Goal: Task Accomplishment & Management: Manage account settings

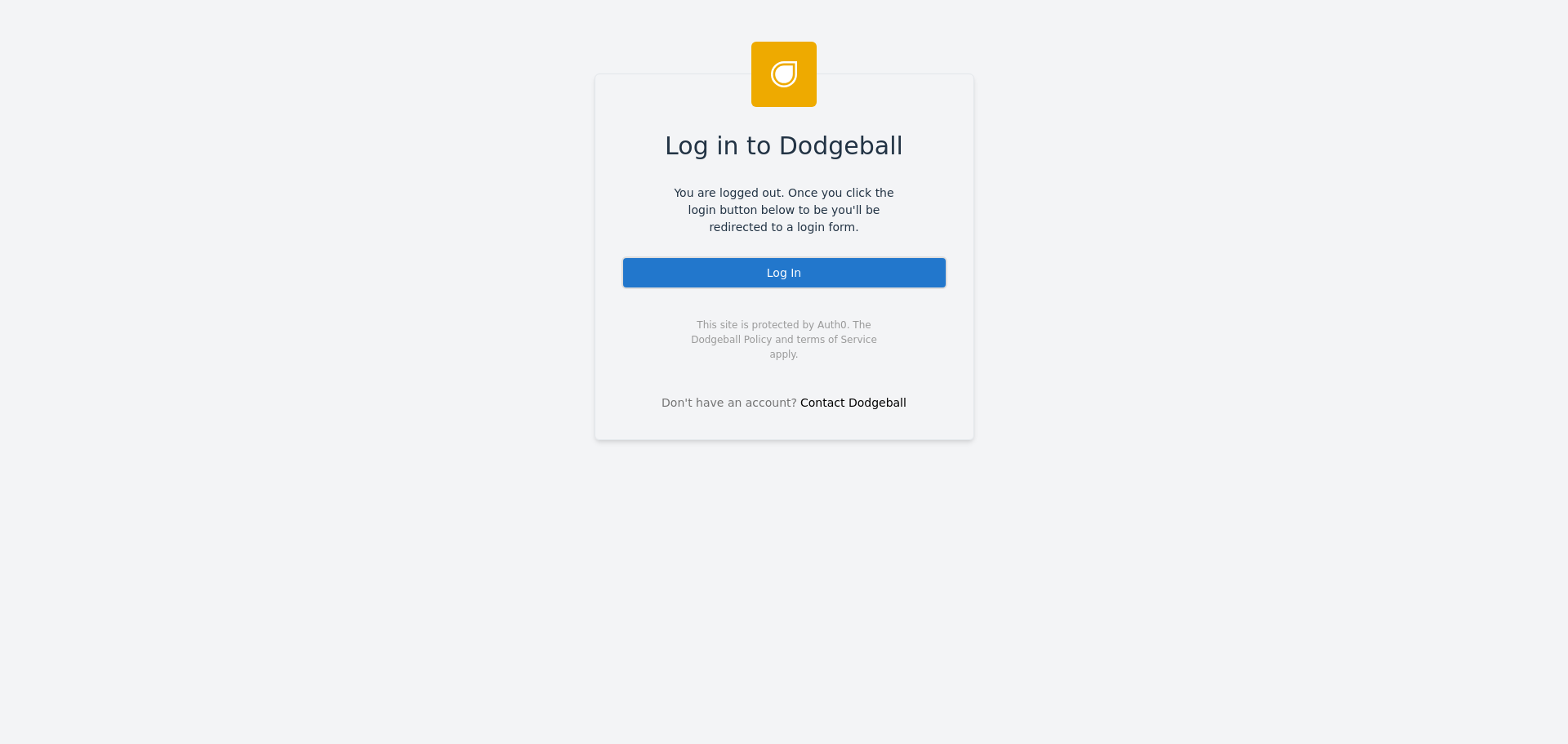
drag, startPoint x: 795, startPoint y: 280, endPoint x: 703, endPoint y: 221, distance: 109.3
click at [792, 280] on div "Log In" at bounding box center [784, 272] width 326 height 33
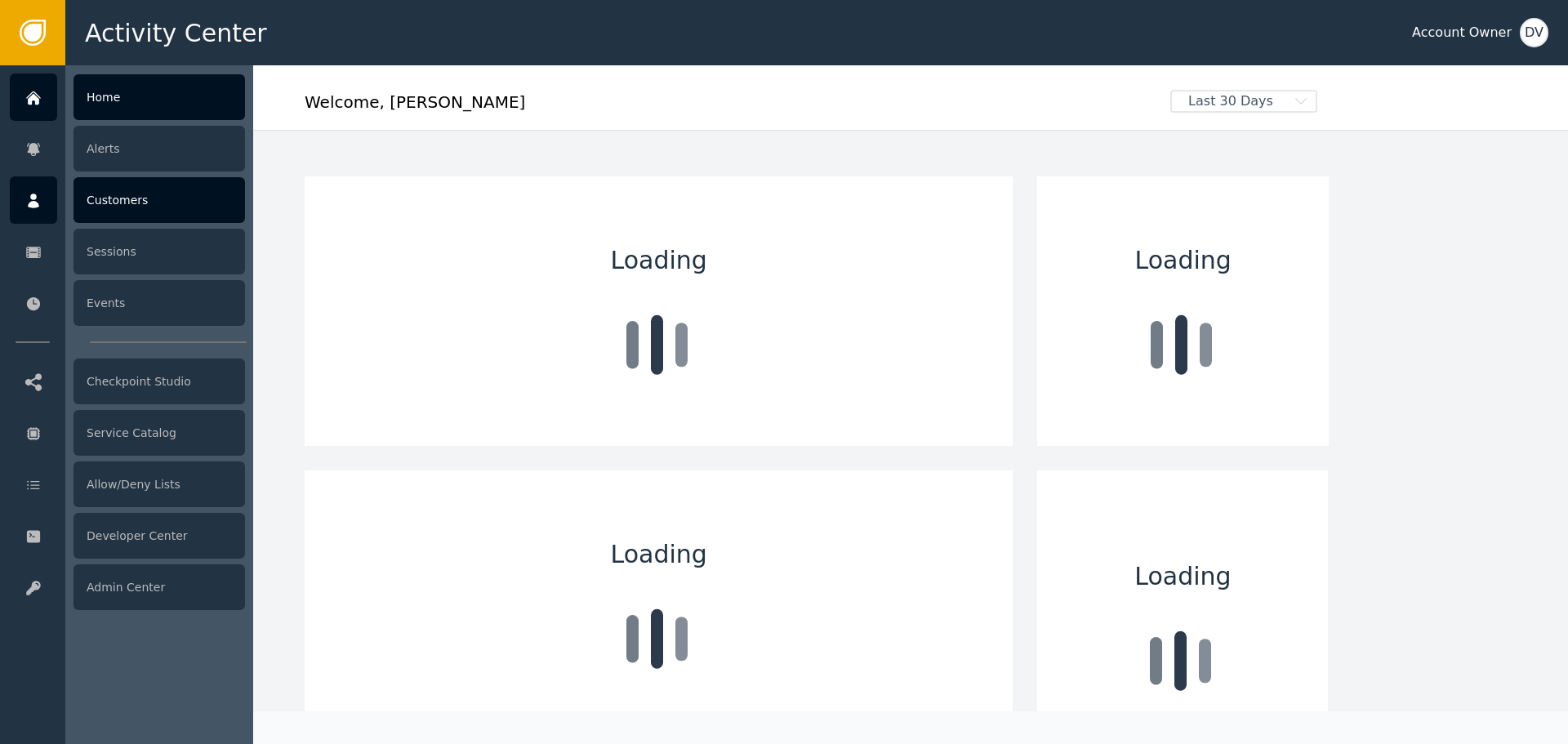
click at [101, 210] on div "Customers" at bounding box center [159, 200] width 172 height 45
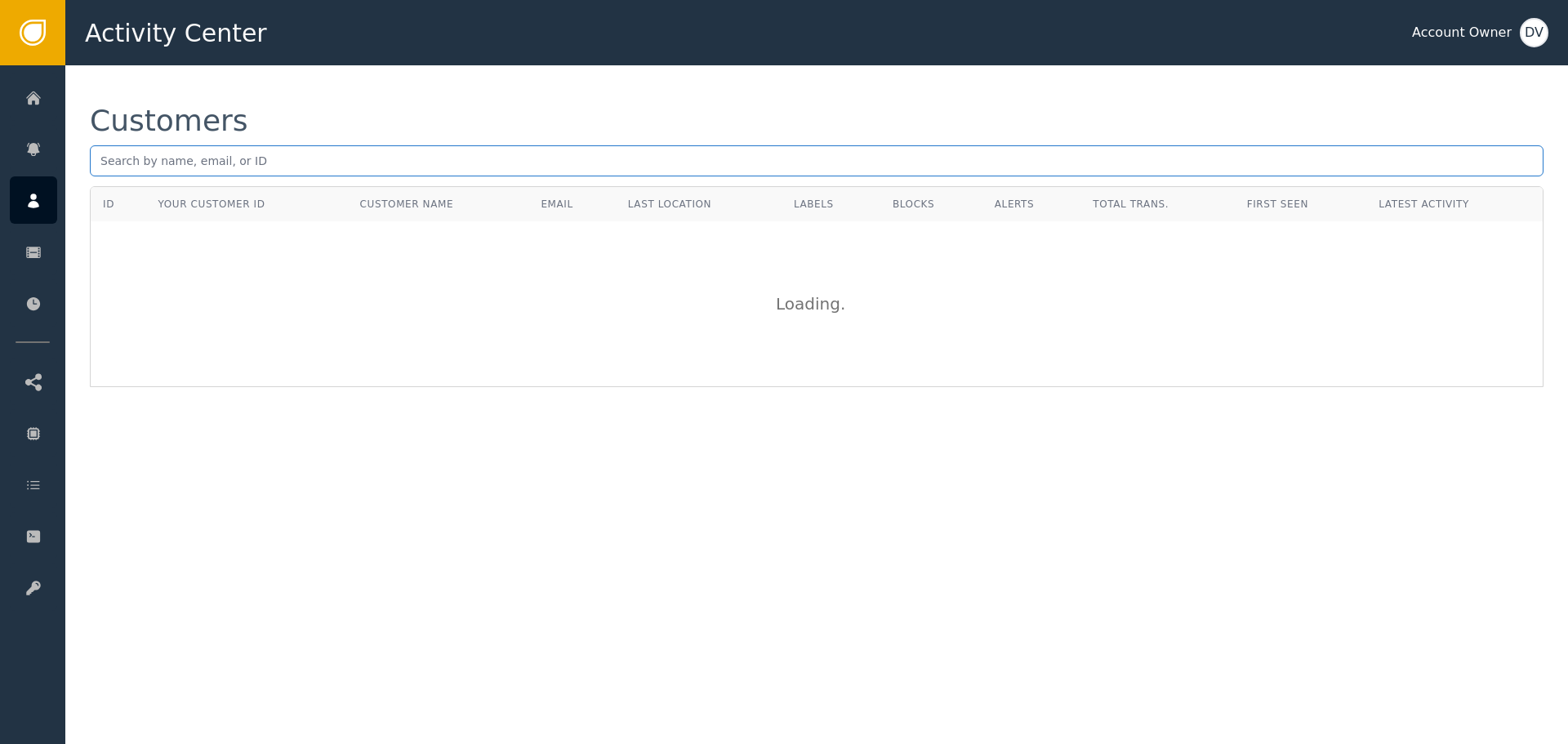
click at [125, 159] on input "text" at bounding box center [817, 161] width 1453 height 31
paste input "[EMAIL_ADDRESS][DOMAIN_NAME]"
type input "[EMAIL_ADDRESS][DOMAIN_NAME]"
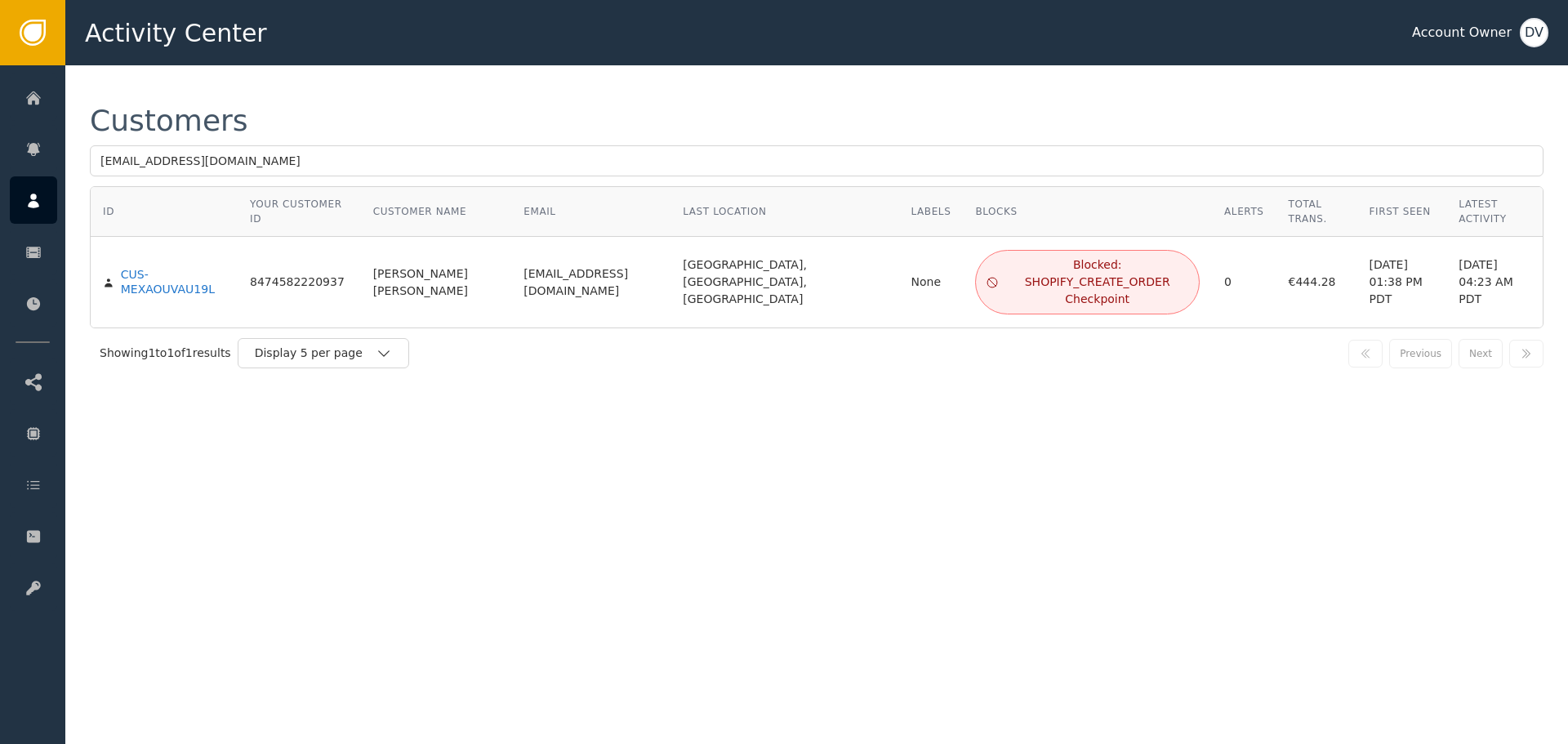
click at [1005, 266] on div "Blocked: SHOPIFY_CREATE_ORDER Checkpoint" at bounding box center [1097, 281] width 184 height 51
click at [987, 277] on icon at bounding box center [992, 282] width 10 height 10
click at [1005, 261] on div "Blocked: SHOPIFY_CREATE_ORDER Checkpoint" at bounding box center [1097, 281] width 184 height 51
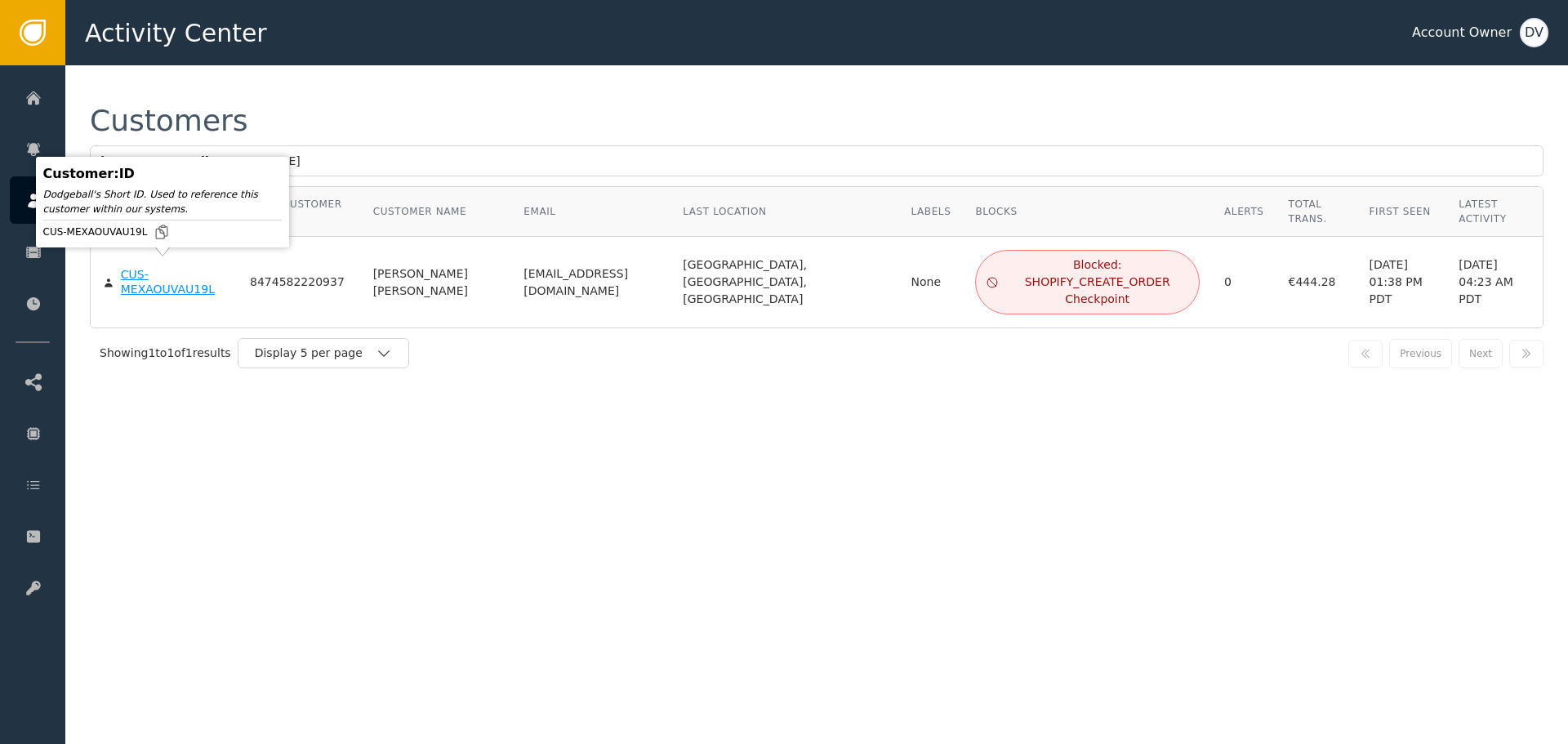
click at [141, 280] on div "CUS-MEXAOUVAU19L" at bounding box center [173, 282] width 104 height 29
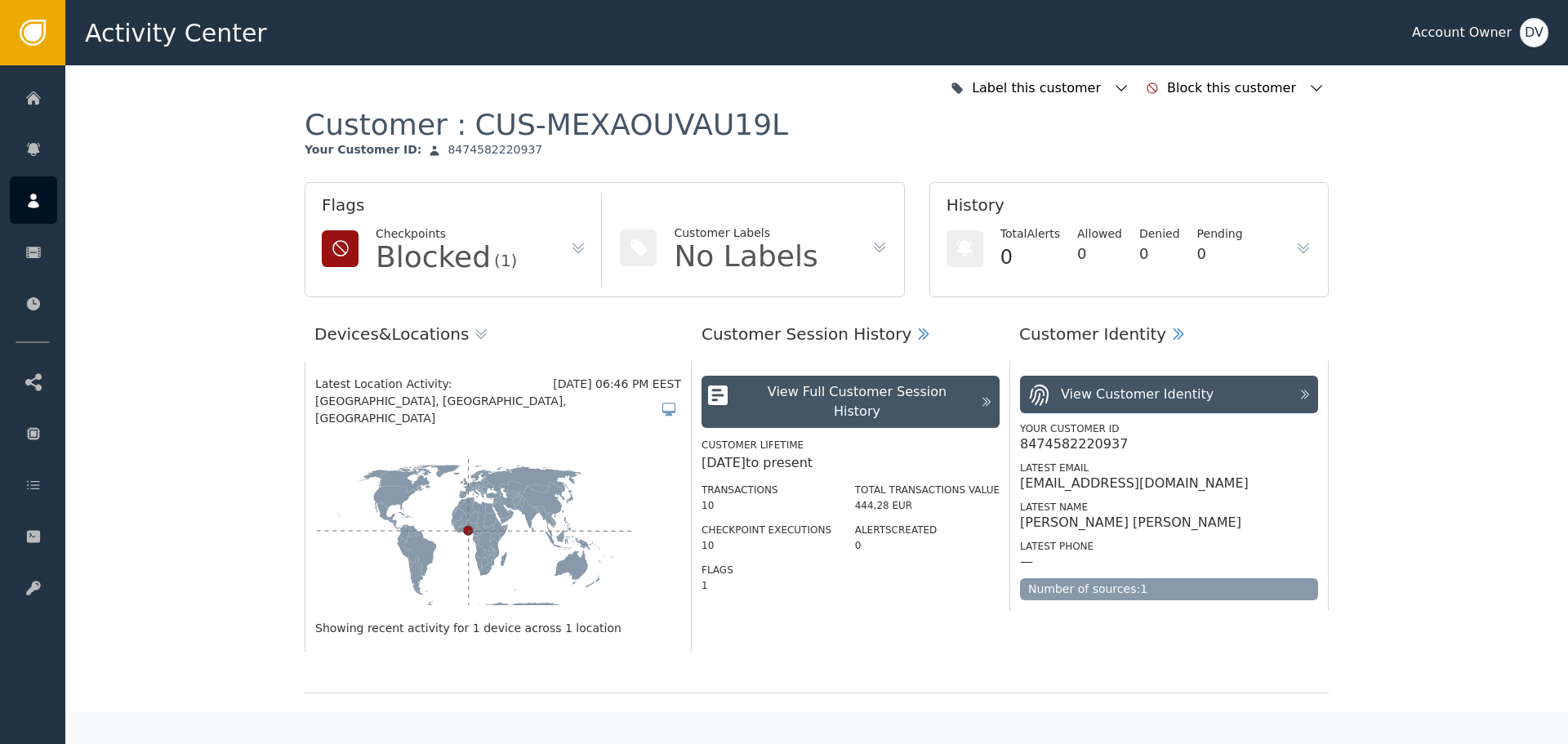
click at [437, 256] on div "Blocked" at bounding box center [433, 257] width 115 height 29
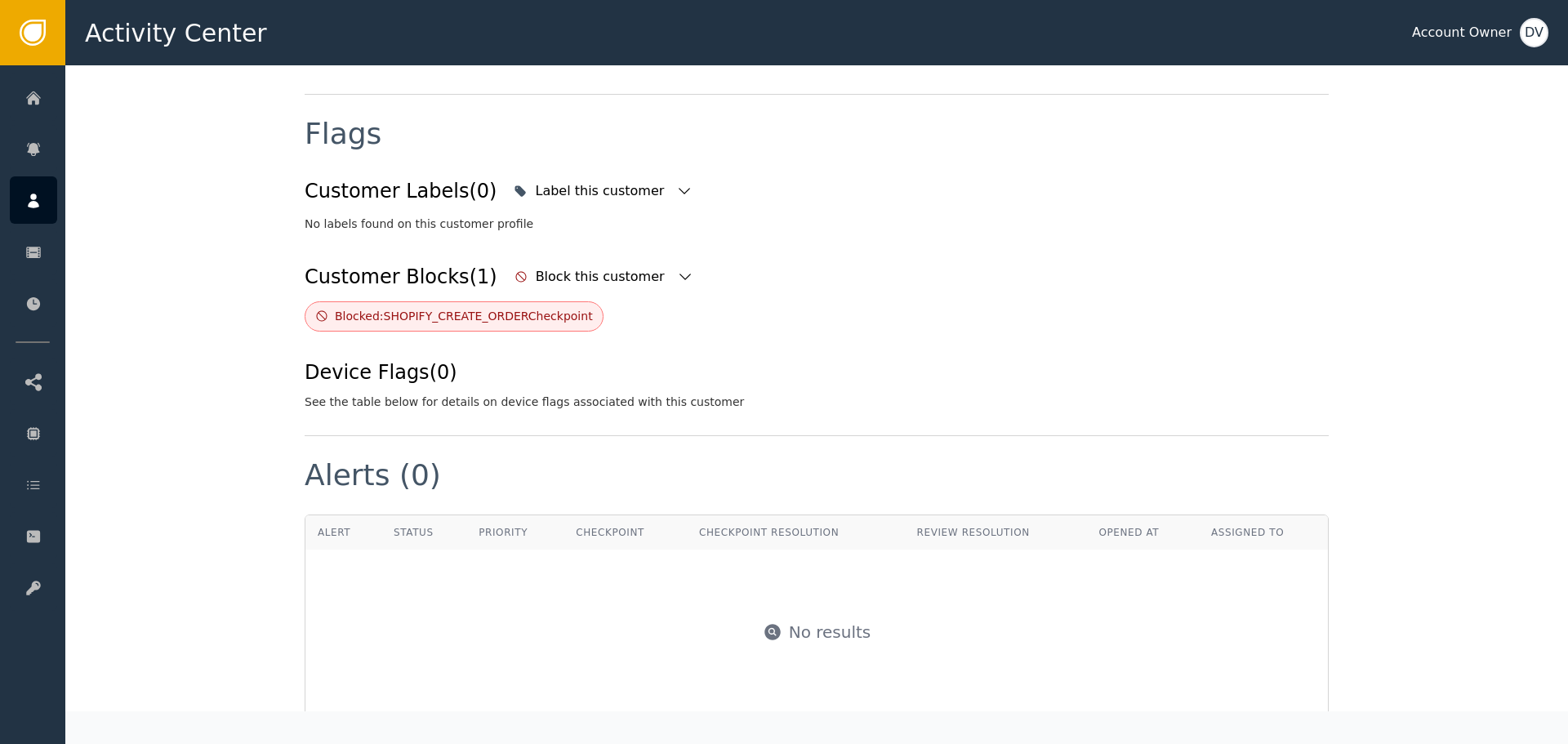
scroll to position [612, 0]
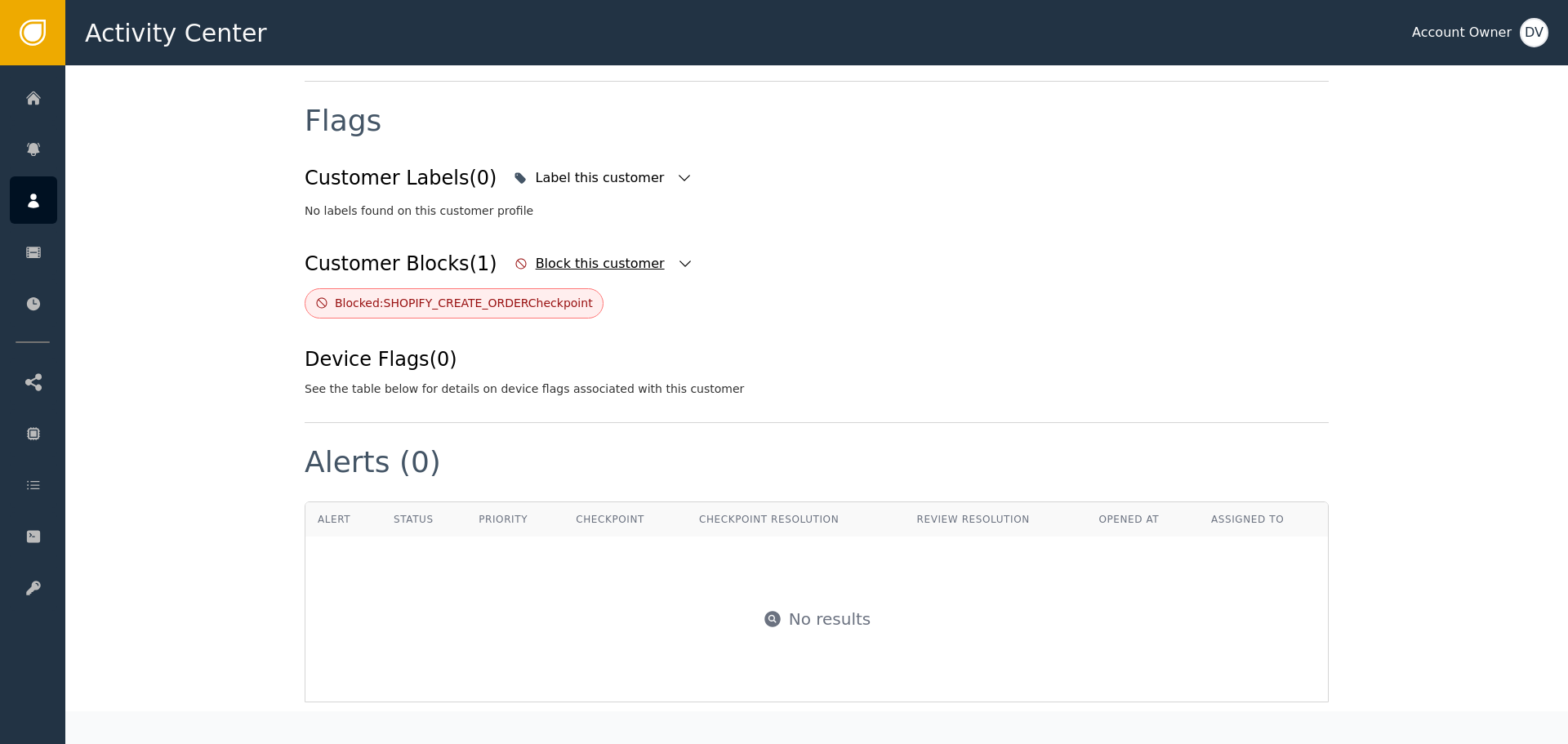
click at [680, 260] on icon "button" at bounding box center [685, 264] width 12 height 7
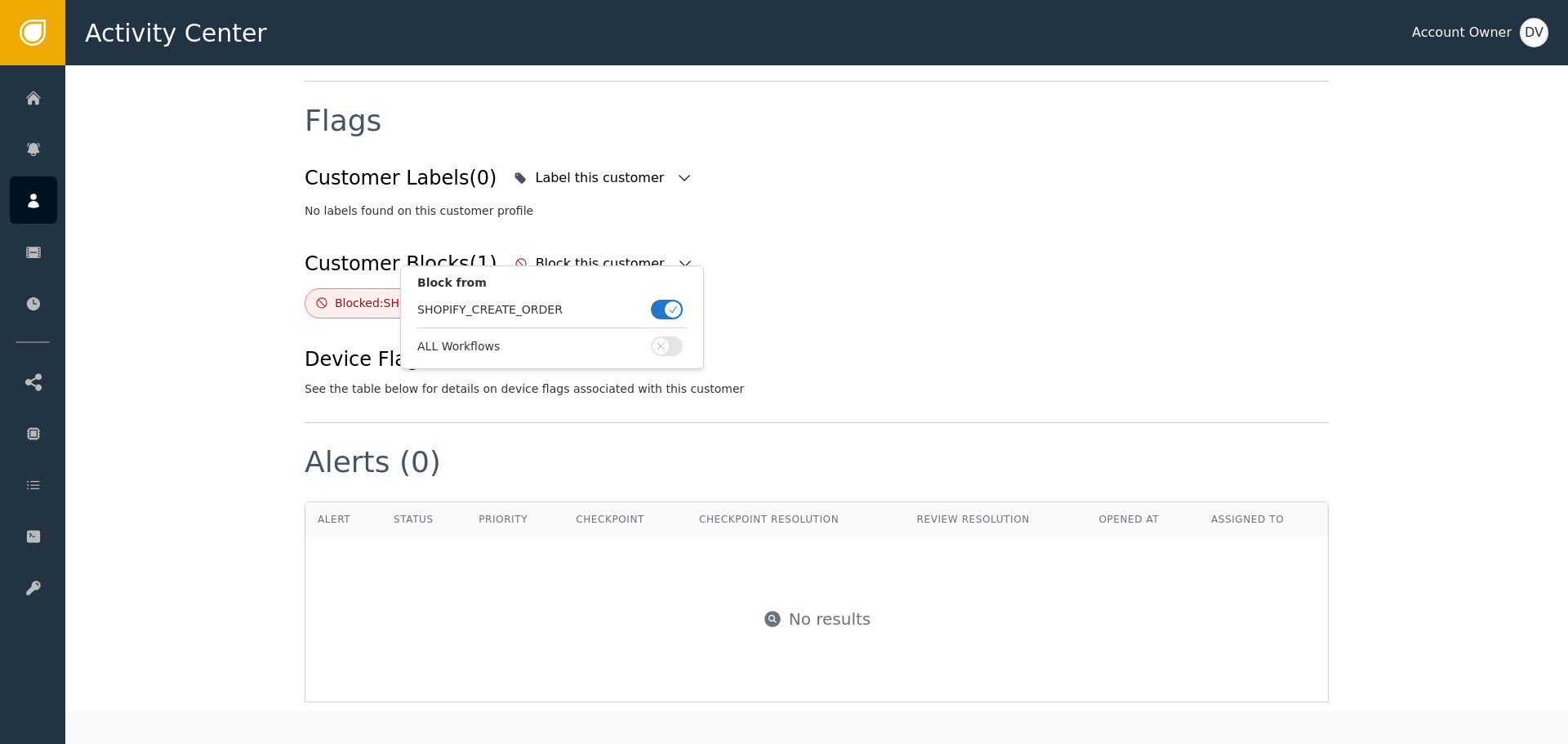
click at [666, 312] on span "button" at bounding box center [672, 309] width 16 height 16
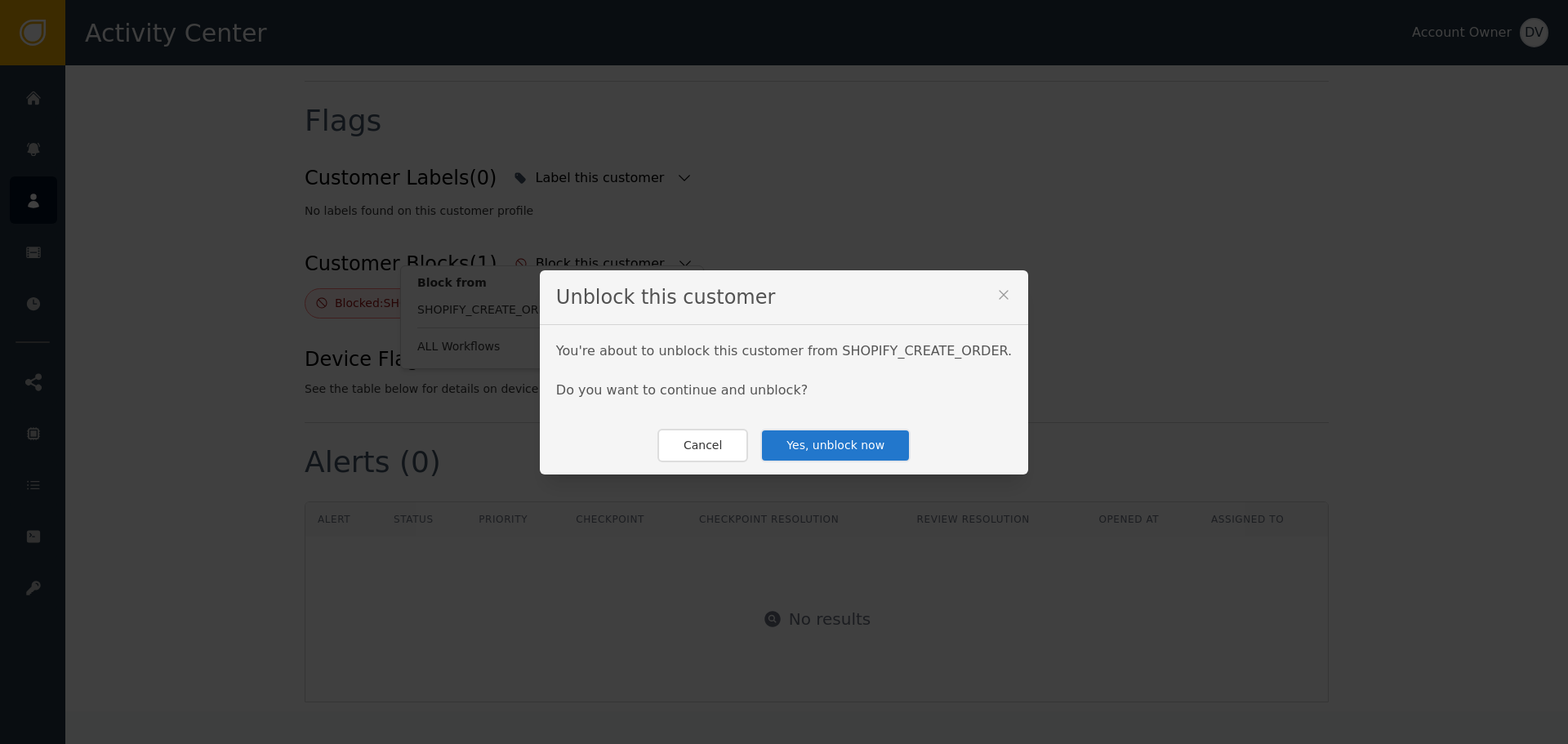
click at [832, 448] on button "Yes, unblock now" at bounding box center [835, 446] width 150 height 34
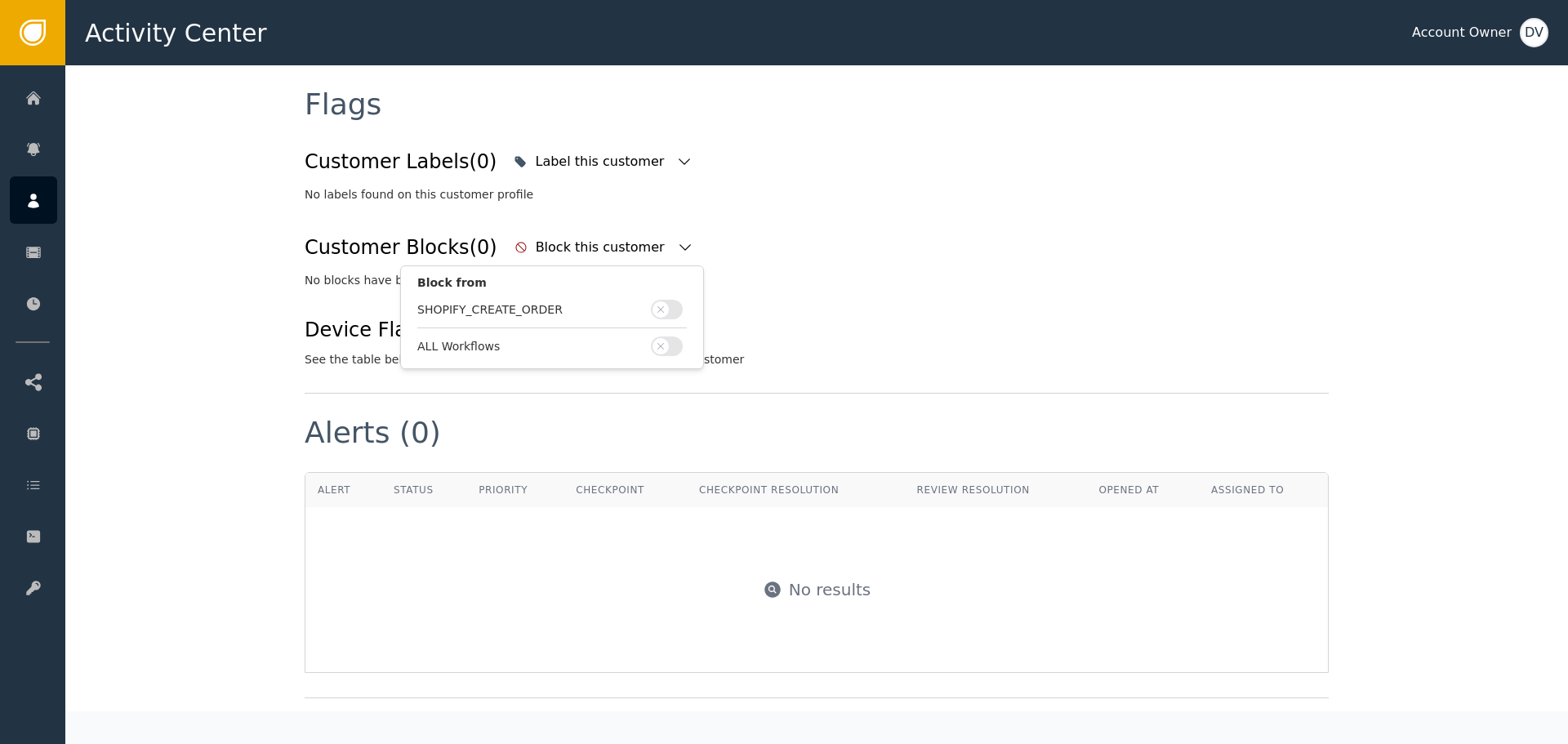
click at [958, 315] on div "Device Flags (0) See the table below for details on device flags associated wit…" at bounding box center [817, 341] width 1024 height 53
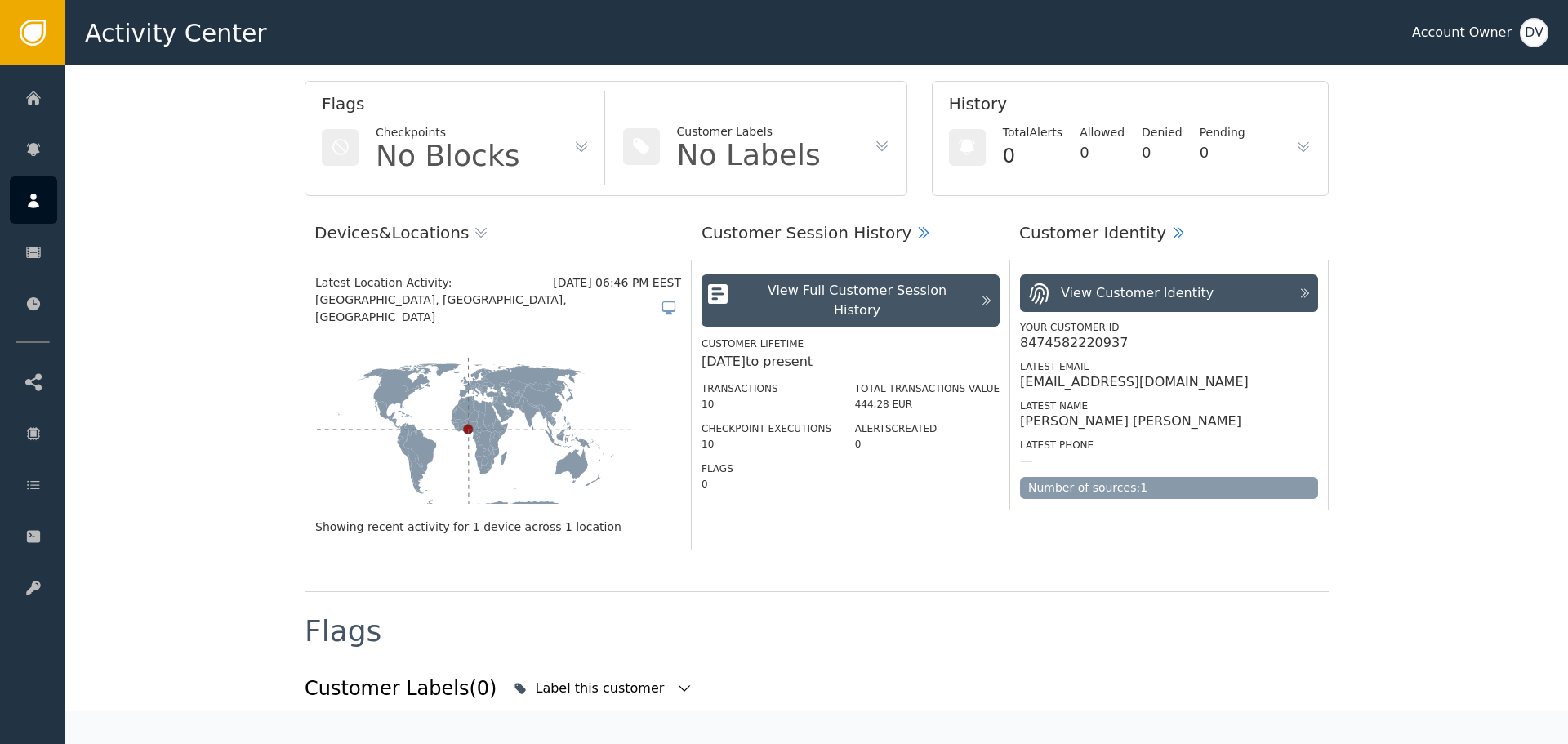
scroll to position [0, 0]
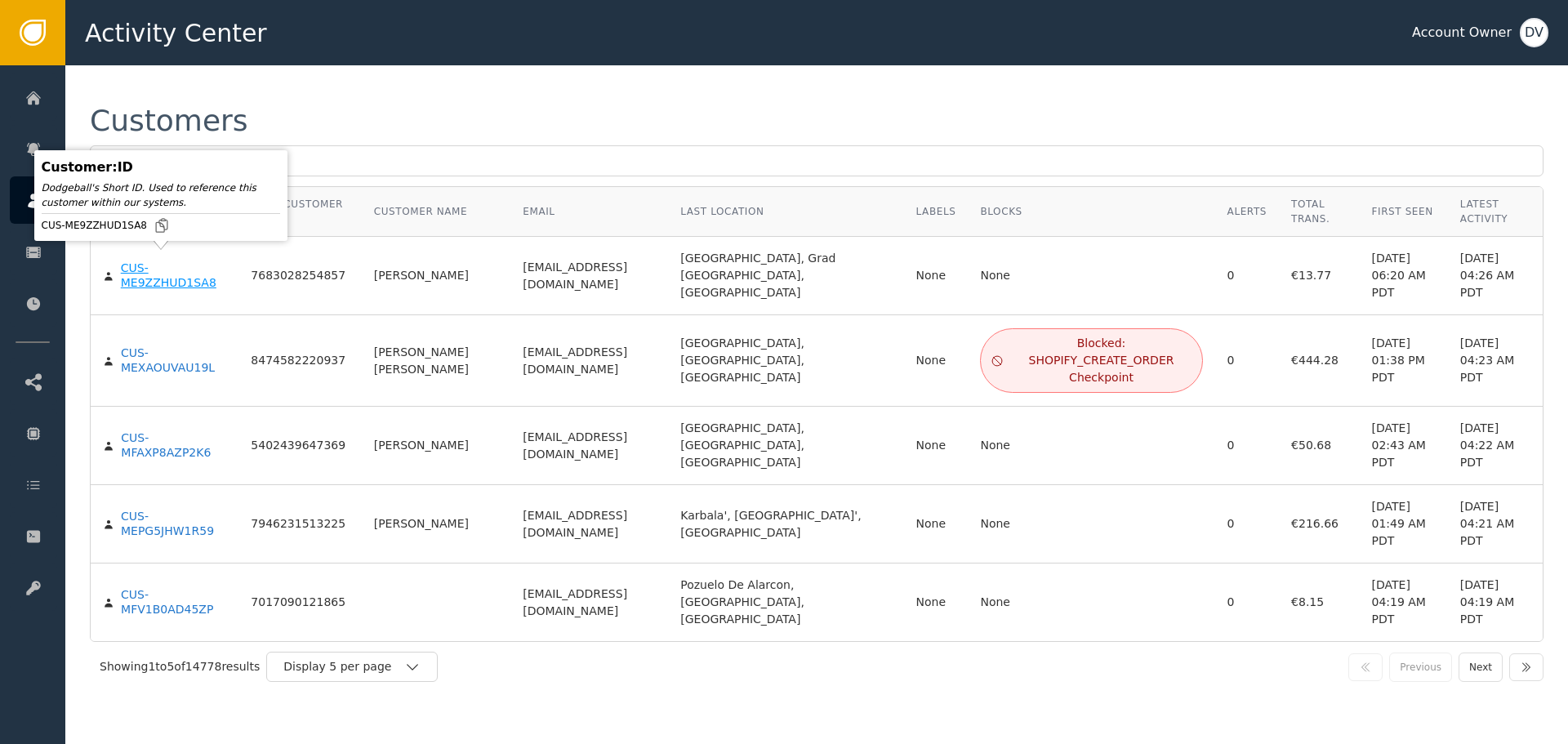
click at [147, 276] on div "CUS-ME9ZZHUD1SA8" at bounding box center [173, 276] width 106 height 29
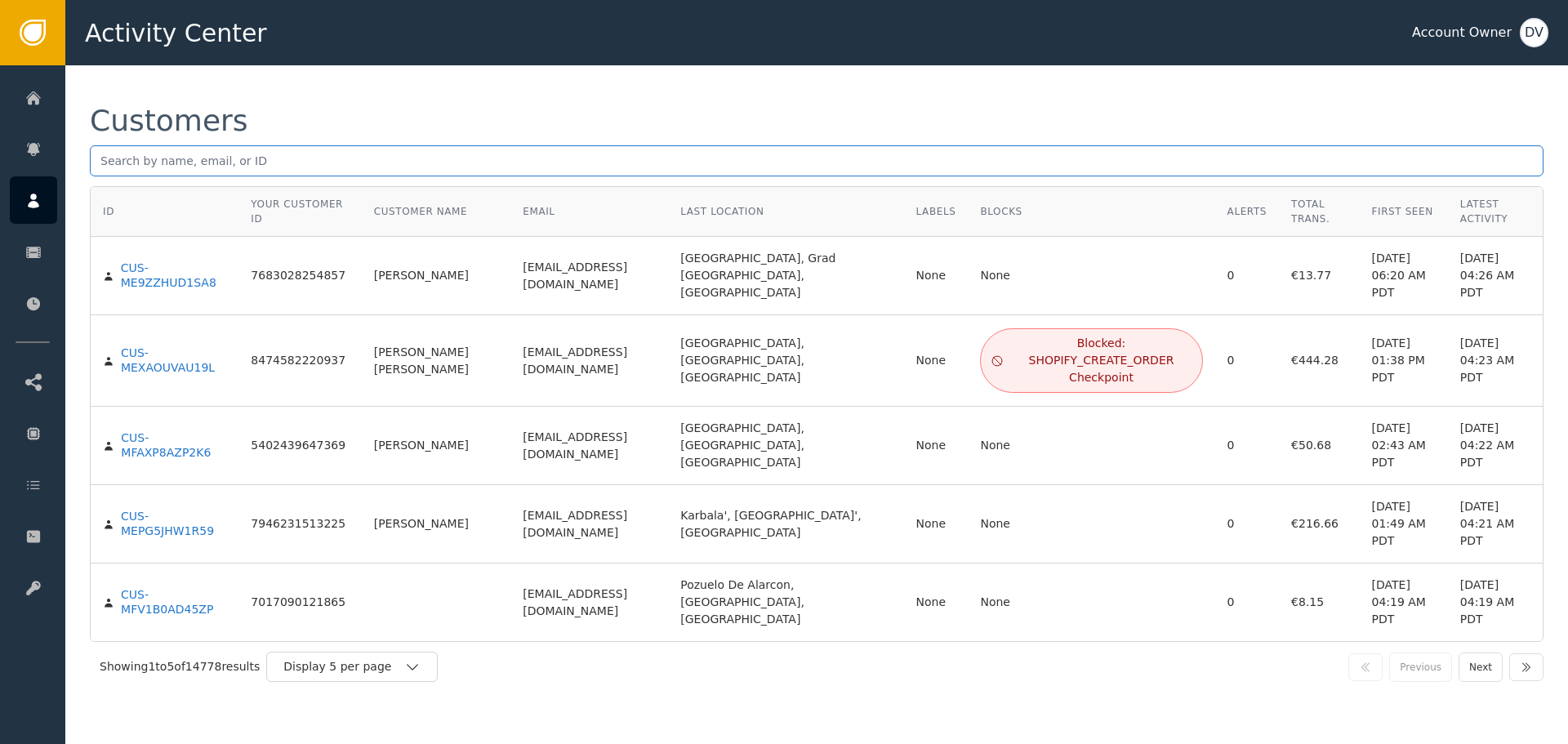
click at [408, 164] on input "text" at bounding box center [817, 161] width 1453 height 31
paste input "[EMAIL_ADDRESS][DOMAIN_NAME]"
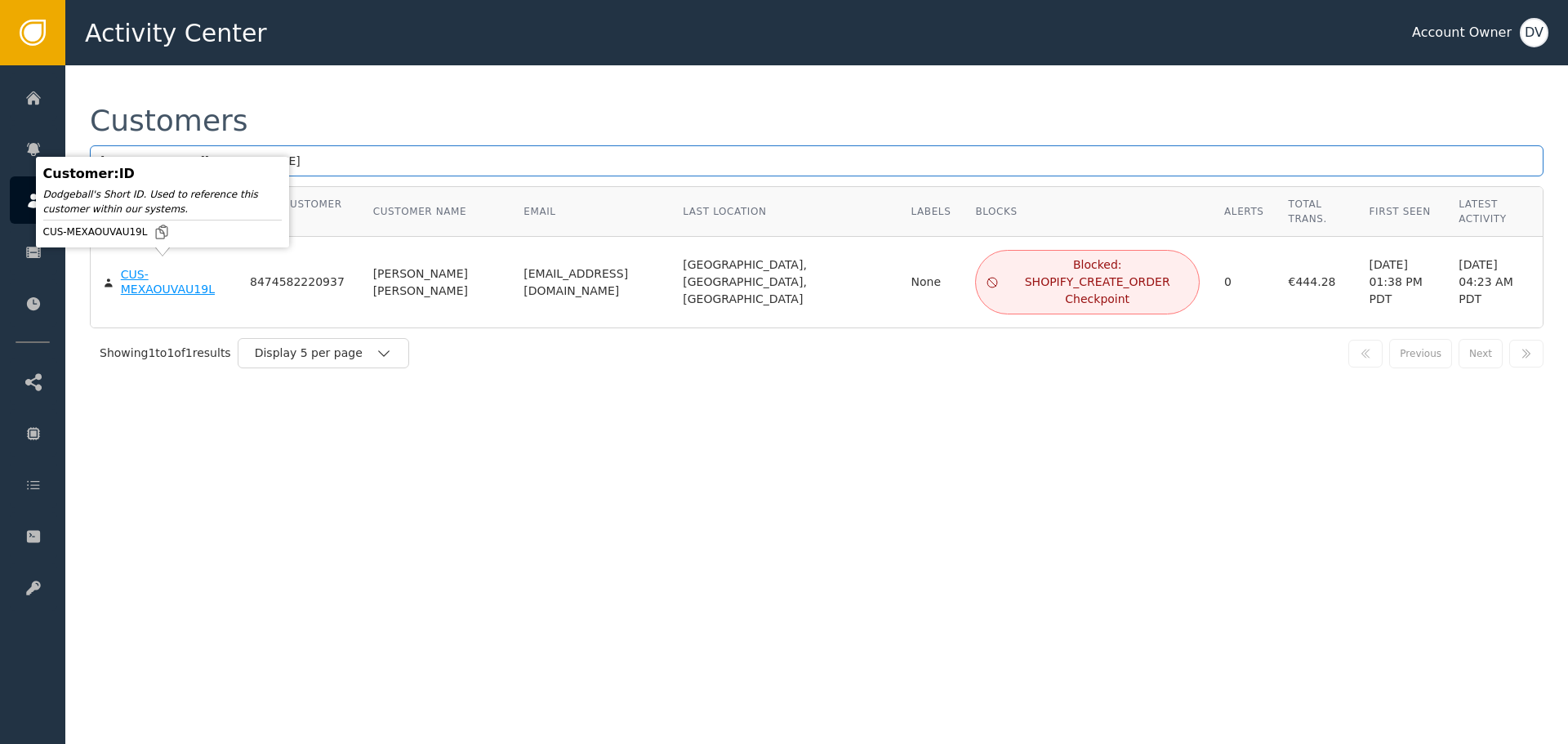
type input "[EMAIL_ADDRESS][DOMAIN_NAME]"
click at [146, 285] on div "CUS-MEXAOUVAU19L" at bounding box center [173, 282] width 104 height 29
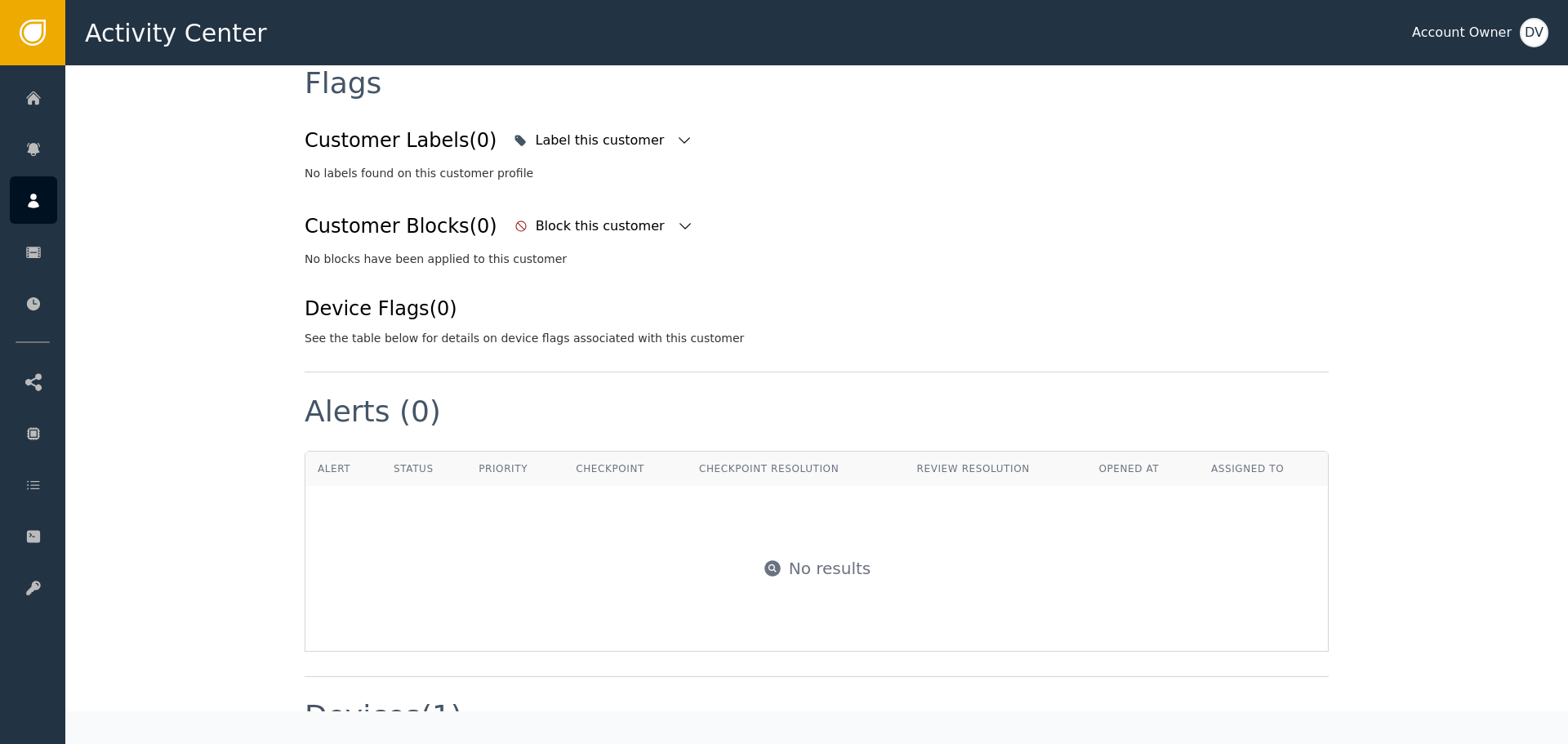
scroll to position [899, 0]
